Goal: Task Accomplishment & Management: Manage account settings

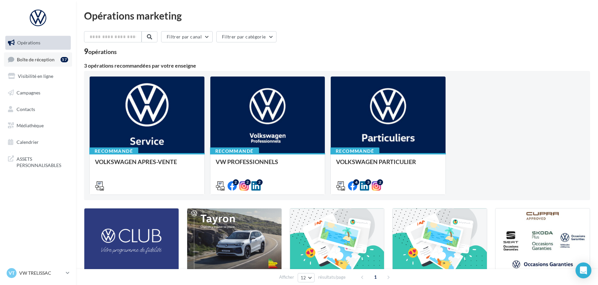
click at [44, 61] on span "Boîte de réception" at bounding box center [36, 59] width 38 height 6
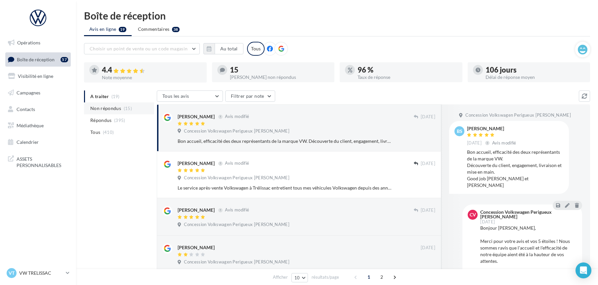
click at [94, 108] on span "Non répondus" at bounding box center [105, 108] width 31 height 7
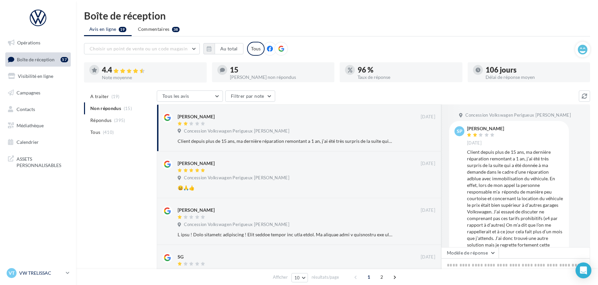
click at [30, 273] on p "VW TRELISSAC" at bounding box center [41, 272] width 44 height 7
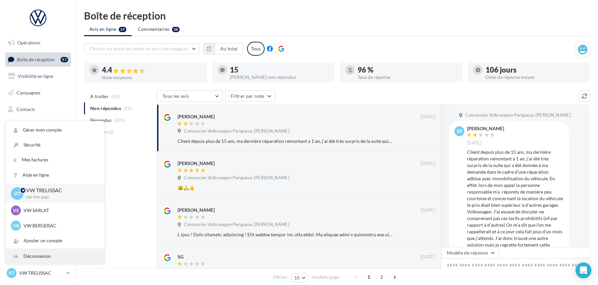
click at [37, 255] on div "Déconnexion" at bounding box center [55, 255] width 99 height 15
